Goal: Transaction & Acquisition: Purchase product/service

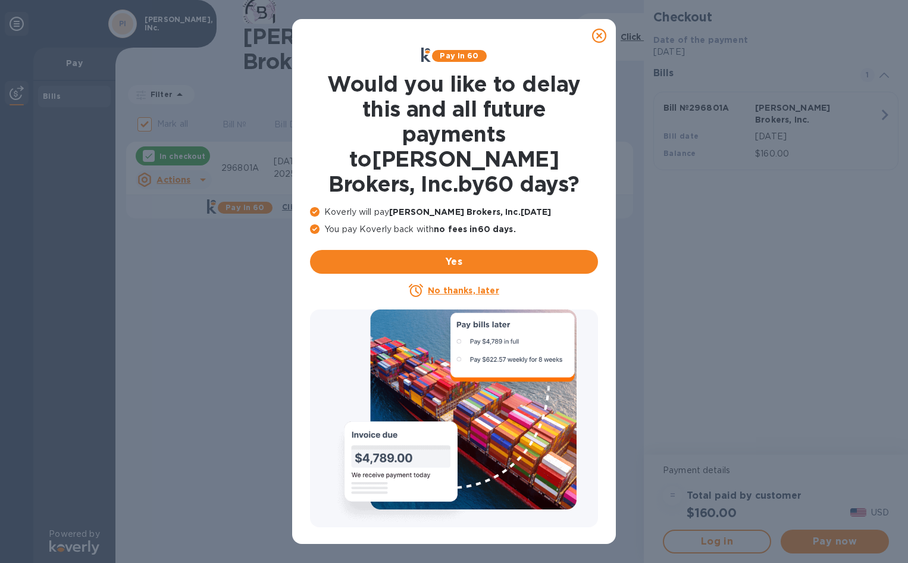
click at [465, 286] on u "No thanks, later" at bounding box center [463, 291] width 71 height 10
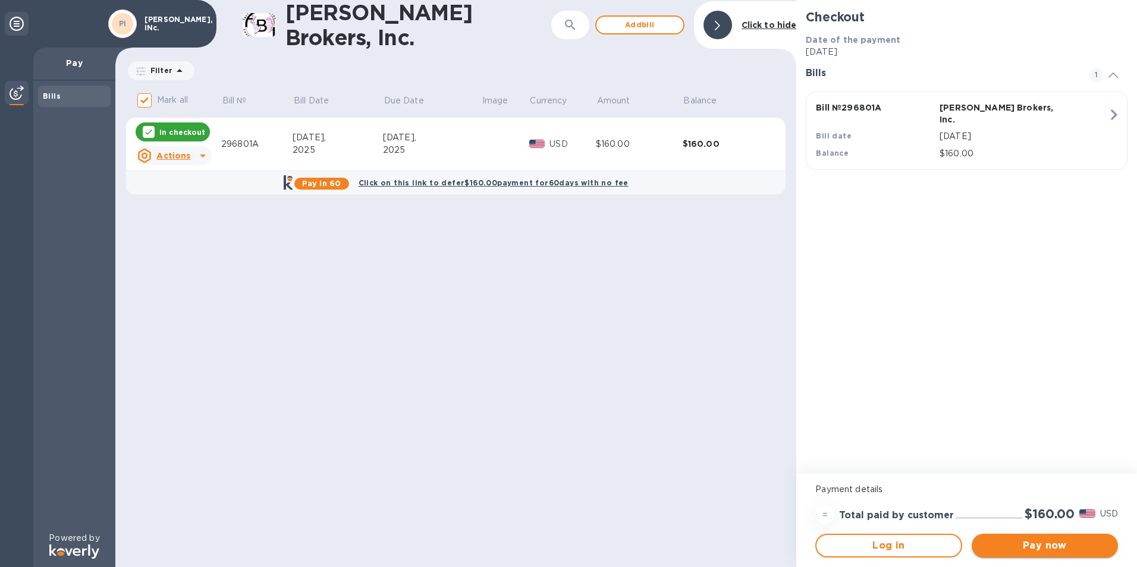
drag, startPoint x: 1062, startPoint y: 547, endPoint x: 1035, endPoint y: 536, distance: 28.8
click at [907, 545] on span "Pay now" at bounding box center [1044, 546] width 127 height 14
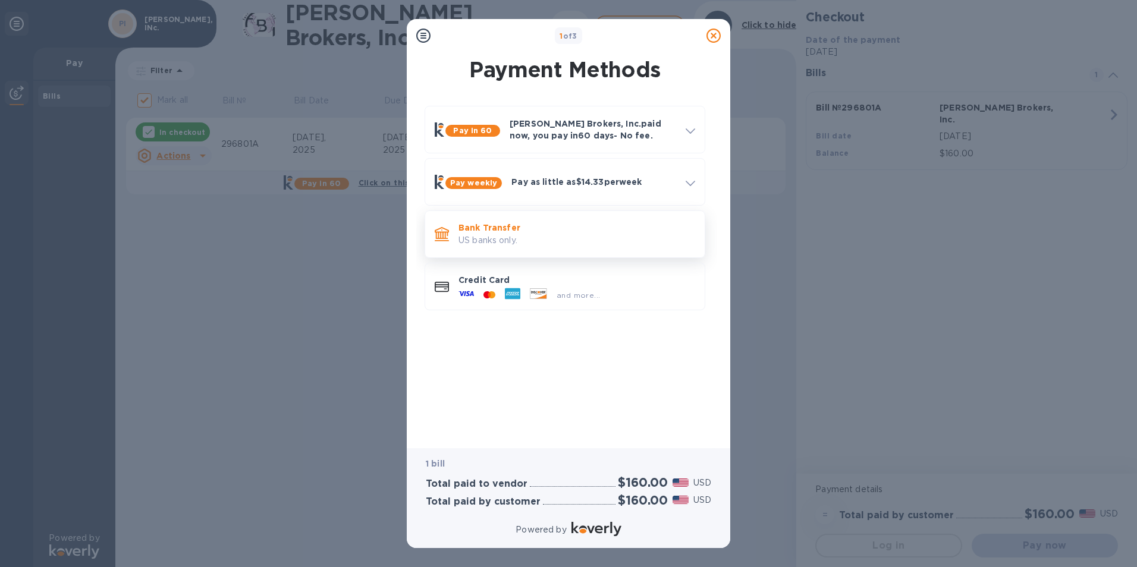
click at [519, 240] on p "US banks only." at bounding box center [577, 240] width 237 height 12
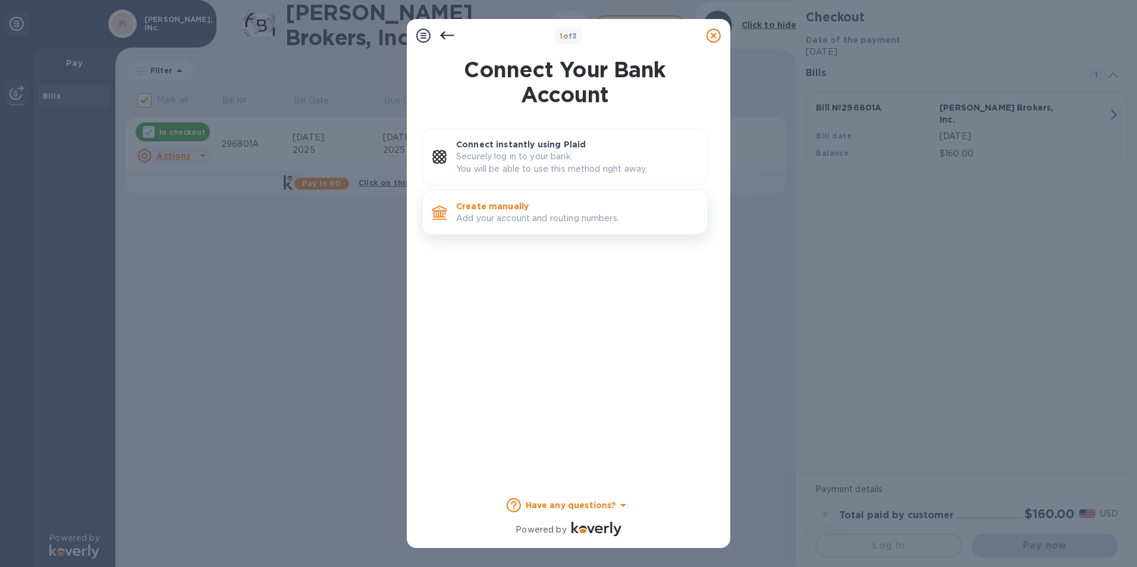
click at [507, 206] on p "Create manually" at bounding box center [577, 206] width 242 height 12
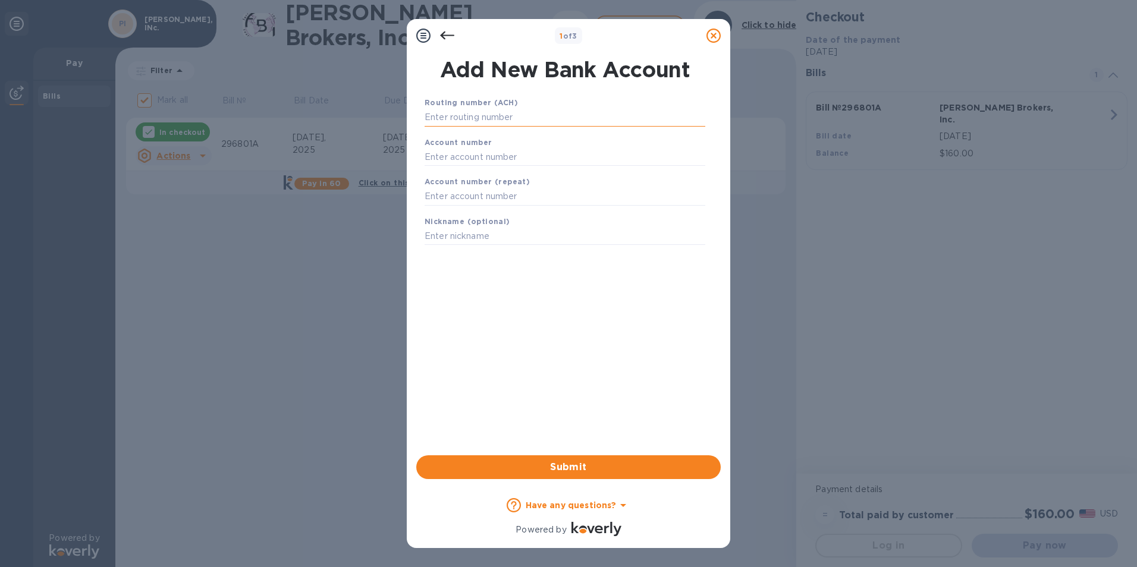
click at [531, 118] on input "text" at bounding box center [565, 118] width 281 height 18
type input "122016066"
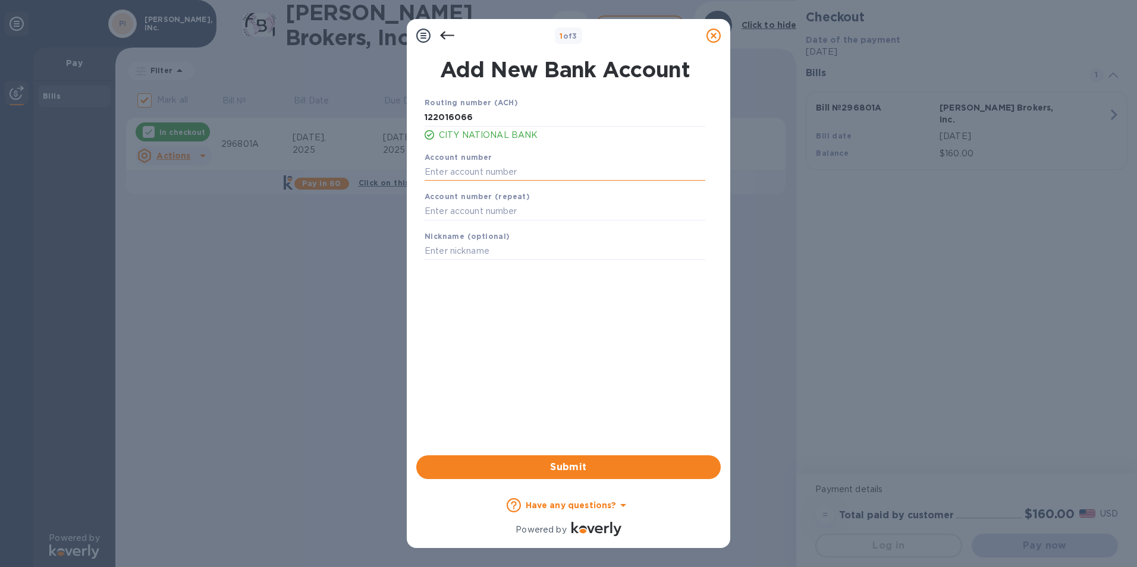
click at [506, 174] on input "text" at bounding box center [565, 172] width 281 height 18
type input "006524052"
click at [505, 211] on input "text" at bounding box center [565, 212] width 281 height 18
type input "006524052"
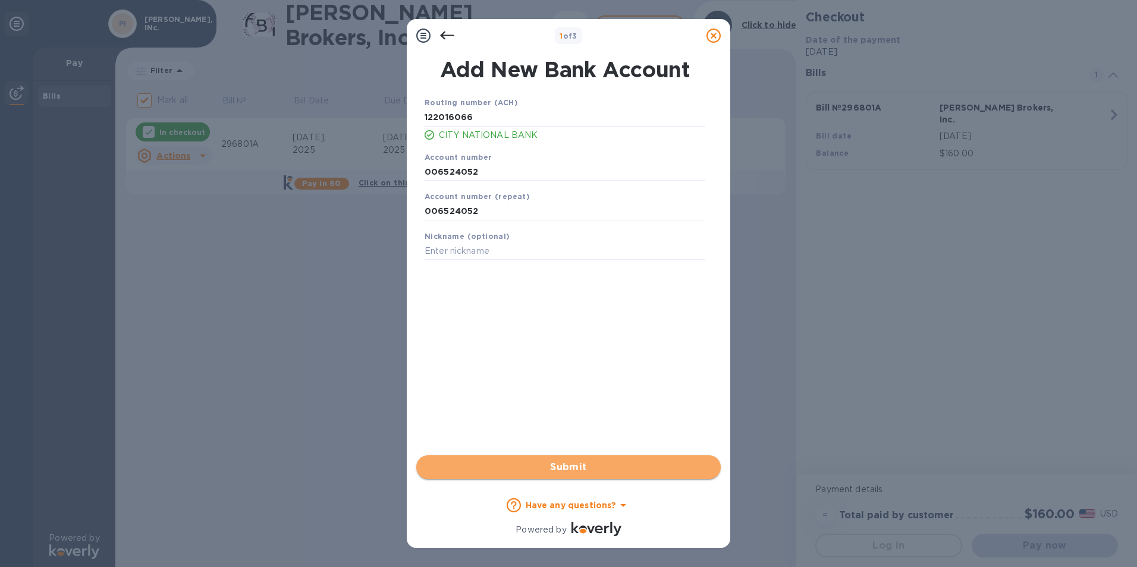
click at [576, 461] on span "Submit" at bounding box center [569, 467] width 286 height 14
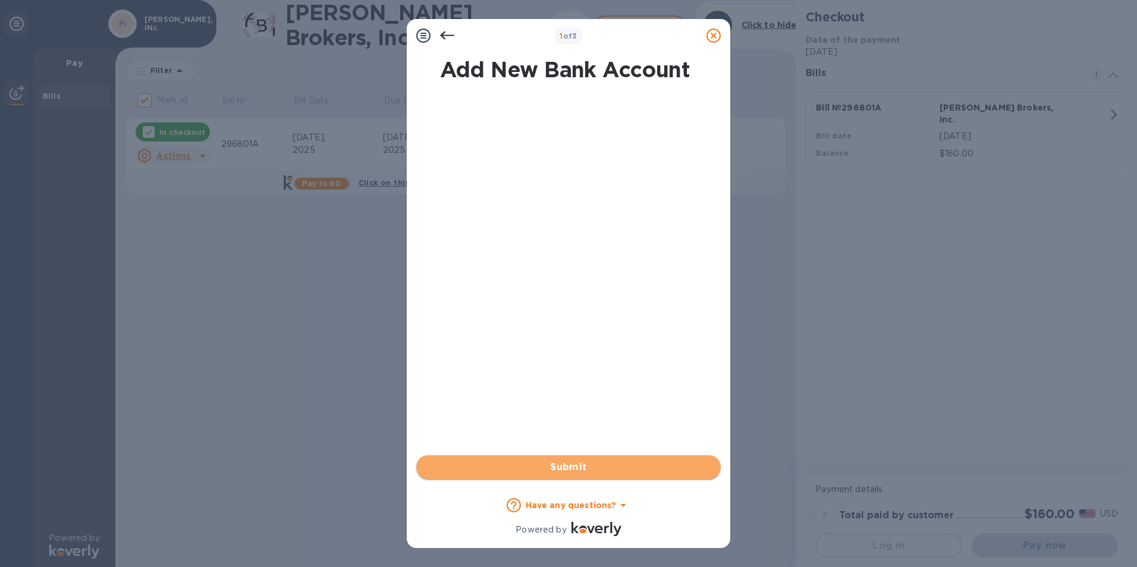
click at [530, 472] on span "Submit" at bounding box center [569, 467] width 286 height 14
